Goal: Transaction & Acquisition: Book appointment/travel/reservation

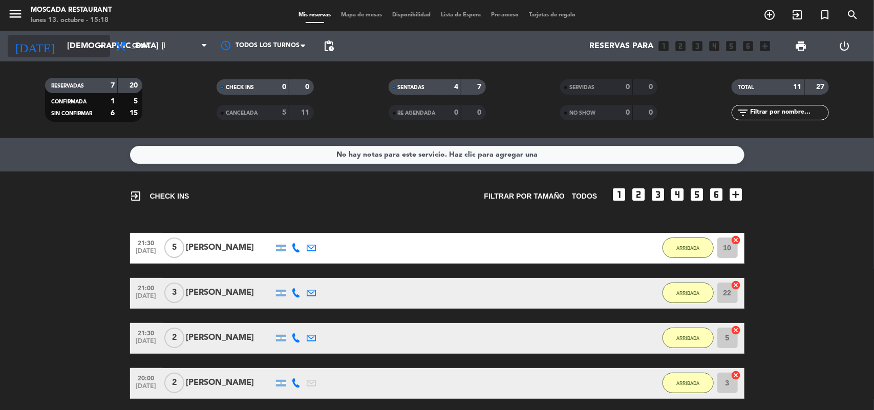
click at [94, 48] on input "[DEMOGRAPHIC_DATA] [DATE]" at bounding box center [116, 46] width 108 height 20
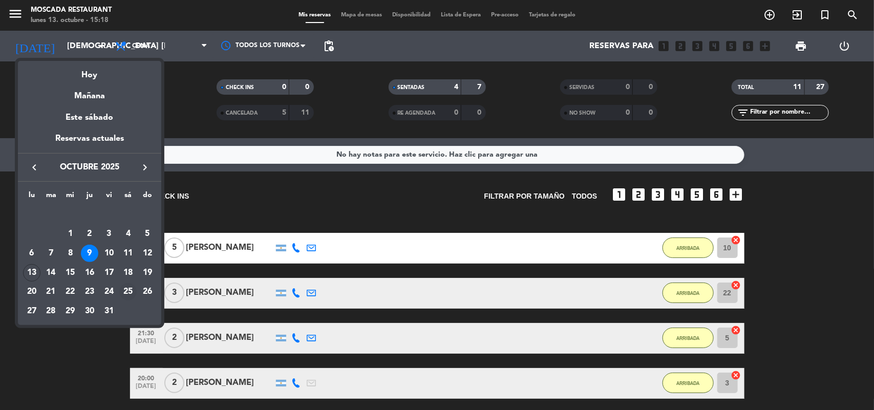
click at [125, 290] on div "25" at bounding box center [127, 291] width 17 height 17
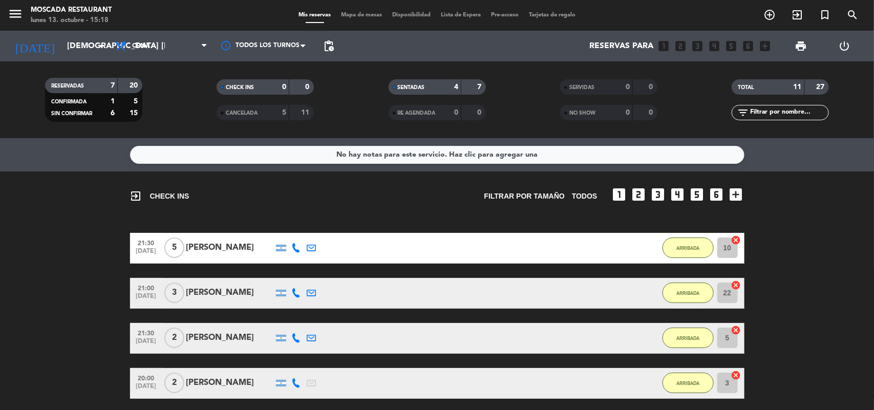
type input "sáb. [DATE]"
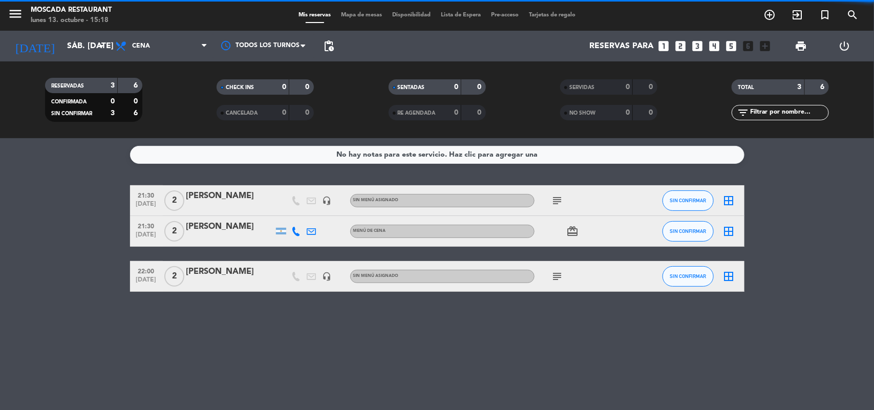
click at [187, 45] on span "Cena" at bounding box center [161, 46] width 102 height 23
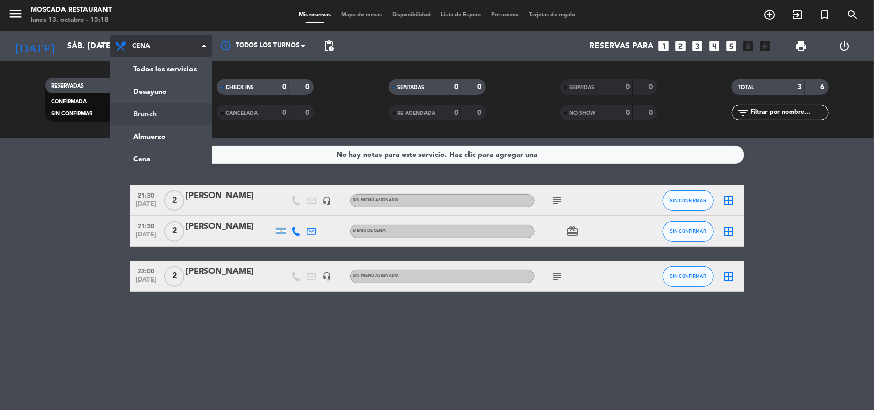
click at [151, 113] on div "menu Moscada Restaurant lunes 13. octubre - 15:18 Mis reservas Mapa de mesas Di…" at bounding box center [437, 69] width 874 height 138
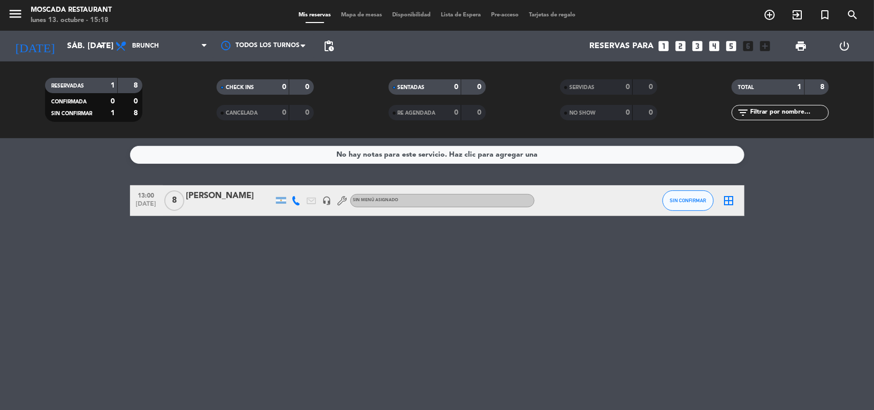
click at [729, 45] on icon "looks_5" at bounding box center [731, 45] width 13 height 13
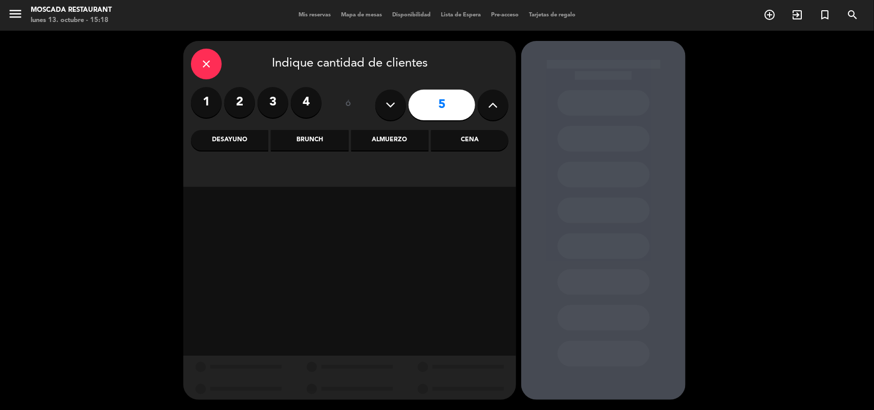
click at [489, 106] on icon at bounding box center [493, 104] width 10 height 15
click at [491, 106] on icon at bounding box center [493, 104] width 10 height 15
click at [492, 106] on icon at bounding box center [493, 104] width 10 height 15
type input "9"
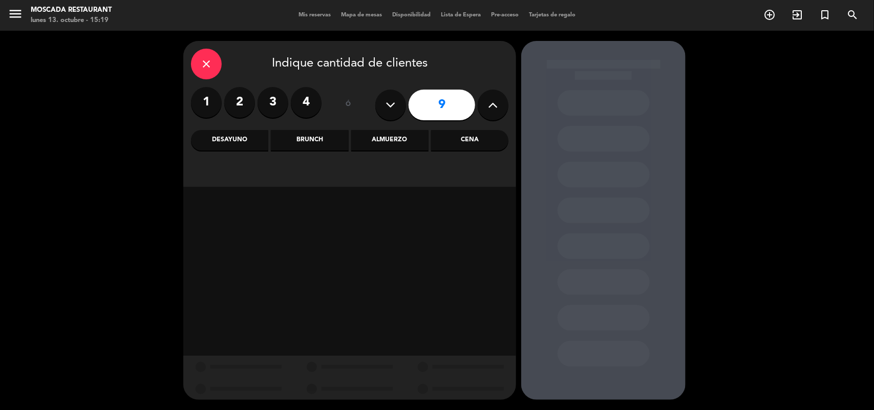
click at [326, 141] on div "Brunch" at bounding box center [309, 140] width 77 height 20
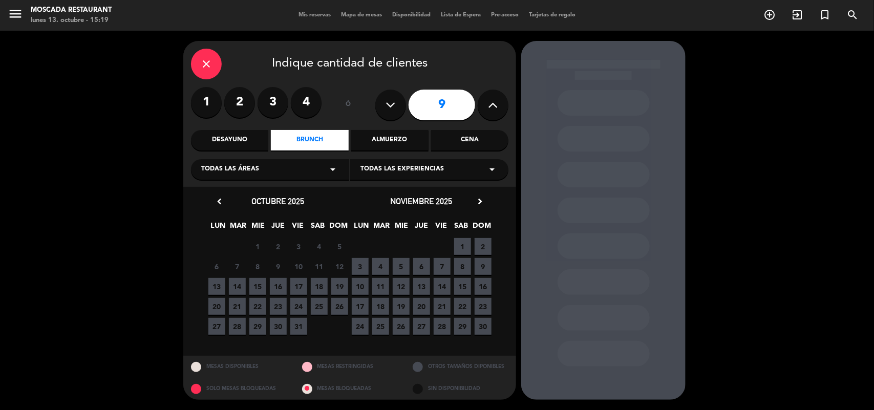
click at [318, 311] on span "25" at bounding box center [319, 306] width 17 height 17
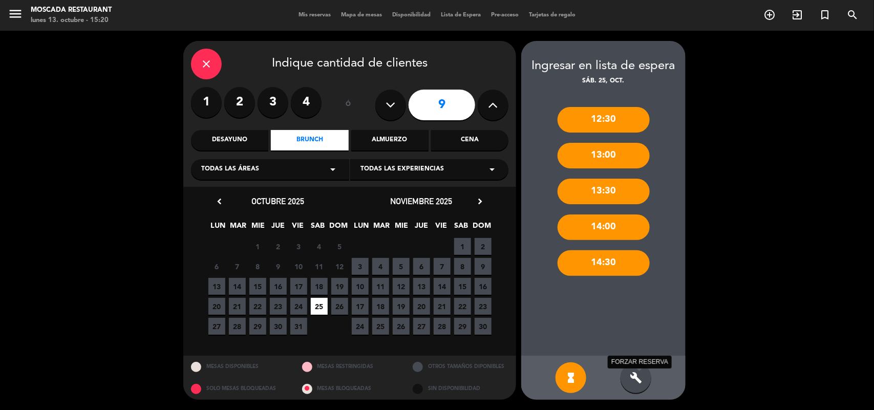
click at [635, 376] on icon "build" at bounding box center [635, 378] width 12 height 12
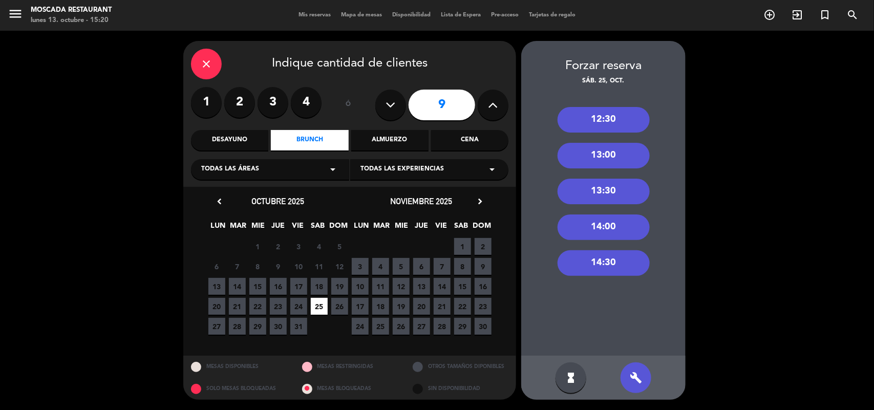
click at [600, 155] on div "13:00" at bounding box center [603, 156] width 92 height 26
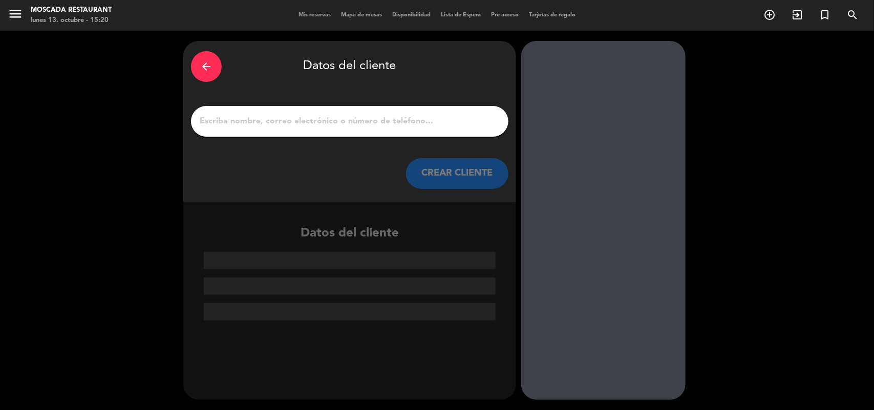
click at [399, 120] on input "1" at bounding box center [350, 121] width 302 height 14
paste input "Guglielminpietro [PERSON_NAME]"
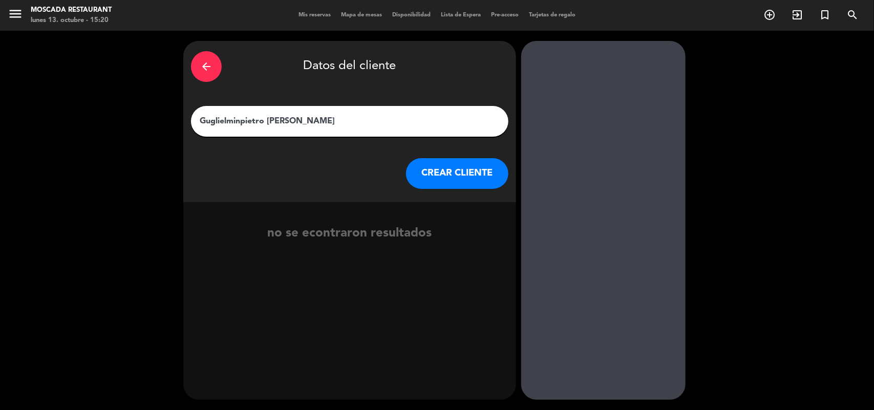
type input "Guglielminpietro [PERSON_NAME]"
click at [436, 178] on button "CREAR CLIENTE" at bounding box center [457, 173] width 102 height 31
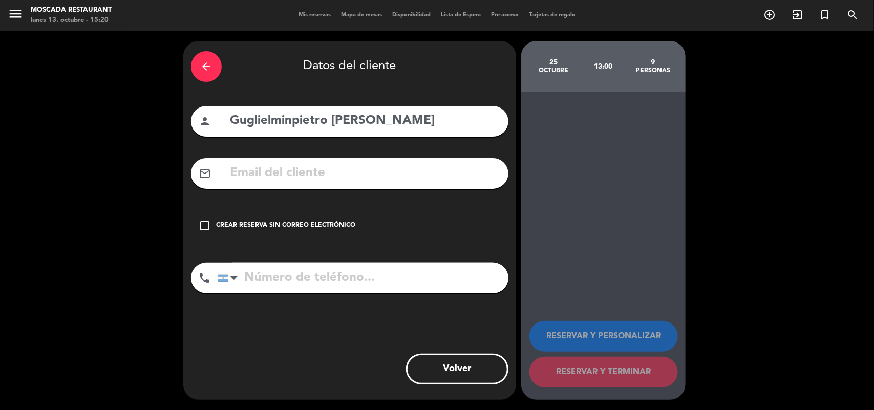
click at [277, 224] on div "Crear reserva sin correo electrónico" at bounding box center [285, 226] width 139 height 10
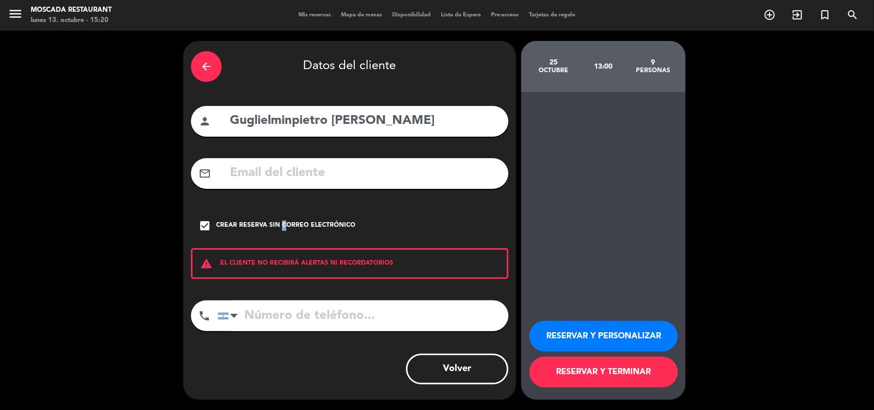
click at [277, 224] on div "Crear reserva sin correo electrónico" at bounding box center [285, 226] width 139 height 10
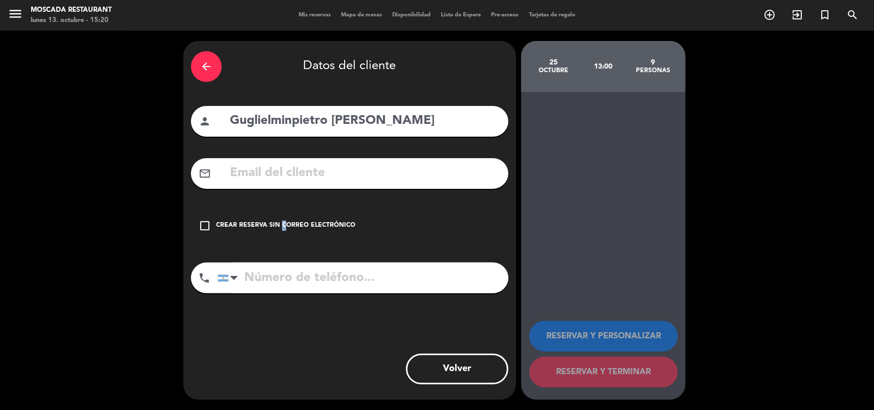
click at [280, 181] on input "text" at bounding box center [365, 173] width 272 height 21
paste input "[EMAIL_ADDRESS][DOMAIN_NAME]"
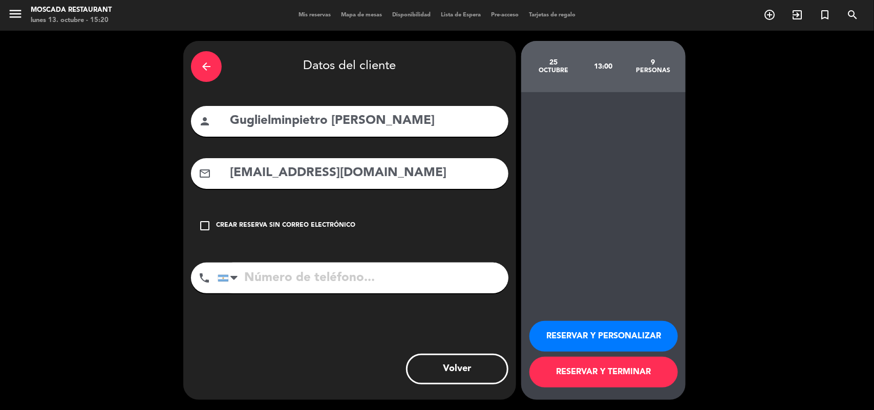
type input "[EMAIL_ADDRESS][DOMAIN_NAME]"
click at [251, 225] on div "Crear reserva sin correo electrónico" at bounding box center [285, 226] width 139 height 10
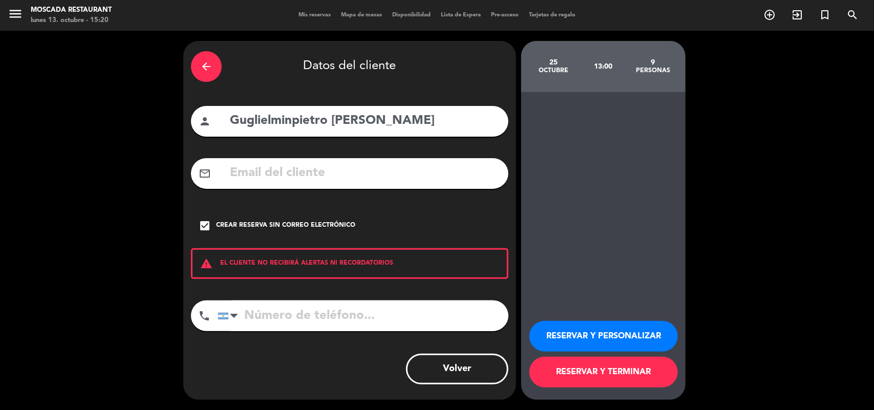
click at [257, 226] on div "Crear reserva sin correo electrónico" at bounding box center [285, 226] width 139 height 10
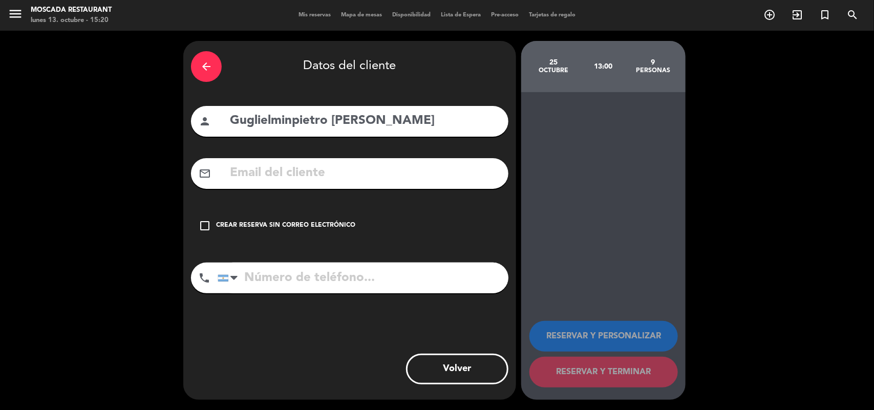
click at [264, 173] on input "text" at bounding box center [365, 173] width 272 height 21
paste input "[EMAIL_ADDRESS][DOMAIN_NAME]"
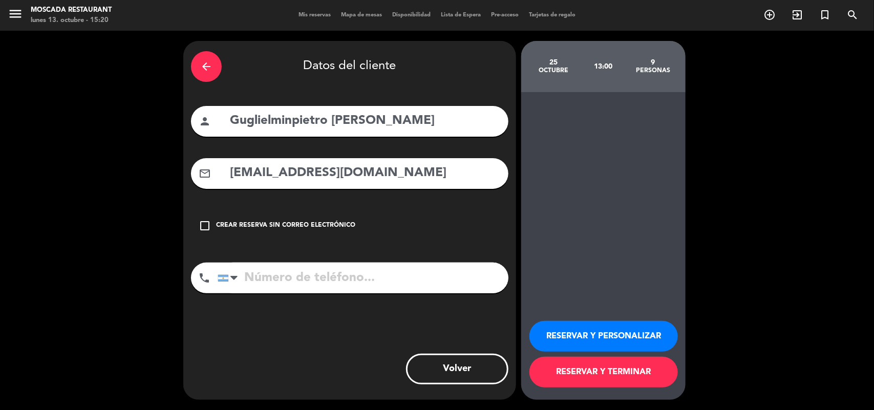
type input "[EMAIL_ADDRESS][DOMAIN_NAME]"
click at [261, 287] on input "tel" at bounding box center [363, 278] width 291 height 31
click at [328, 276] on input "tel" at bounding box center [363, 278] width 291 height 31
paste input "[PHONE_NUMBER]"
type input "[PHONE_NUMBER]"
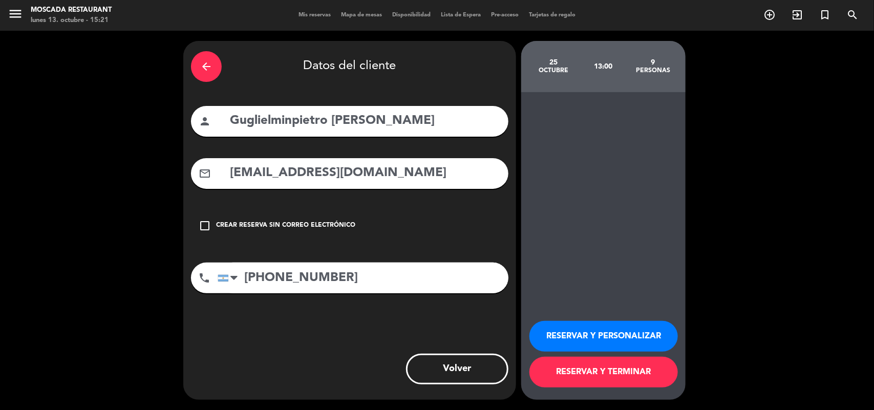
click at [617, 379] on button "RESERVAR Y TERMINAR" at bounding box center [603, 372] width 148 height 31
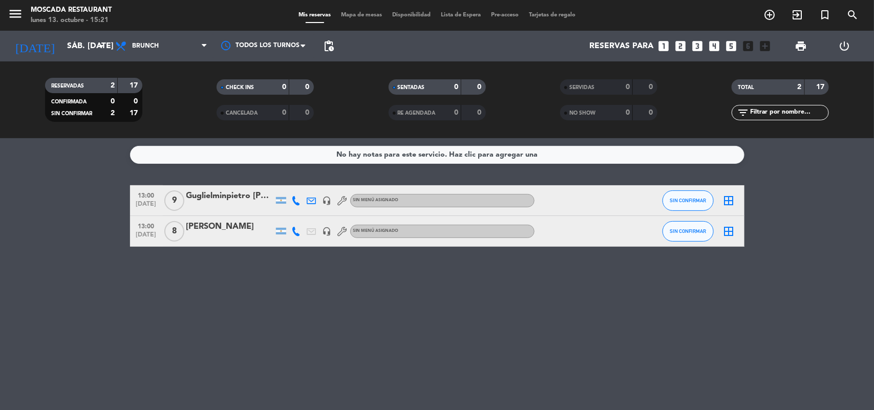
click at [232, 320] on div "No hay notas para este servicio. Haz clic para agregar una 13:00 [DATE] 9 Gugli…" at bounding box center [437, 274] width 874 height 272
